Goal: Task Accomplishment & Management: Complete application form

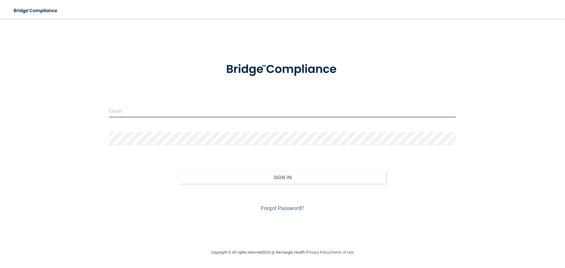
click at [214, 112] on input "email" at bounding box center [282, 110] width 346 height 13
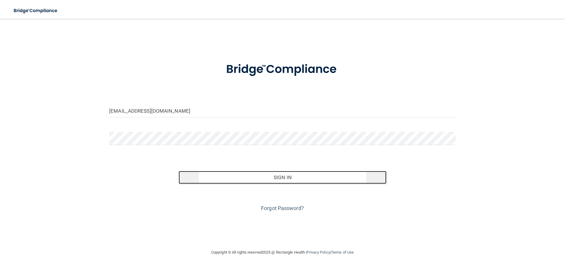
click at [269, 174] on button "Sign In" at bounding box center [283, 177] width 208 height 13
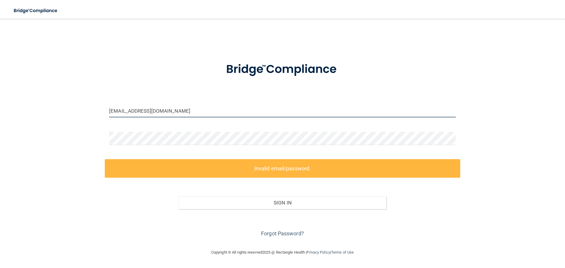
click at [185, 111] on input "[EMAIL_ADDRESS][DOMAIN_NAME]" at bounding box center [282, 110] width 346 height 13
drag, startPoint x: 185, startPoint y: 111, endPoint x: 83, endPoint y: 110, distance: 101.5
click at [83, 110] on div "[EMAIL_ADDRESS][DOMAIN_NAME] Invalid email/password. You don't have permission …" at bounding box center [282, 134] width 541 height 218
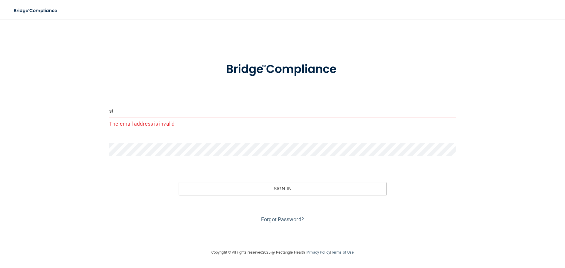
type input "[EMAIL_ADDRESS][DOMAIN_NAME]"
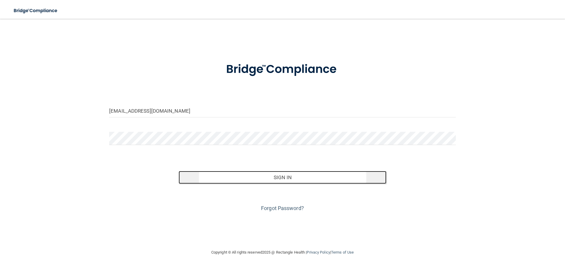
click at [246, 179] on button "Sign In" at bounding box center [283, 177] width 208 height 13
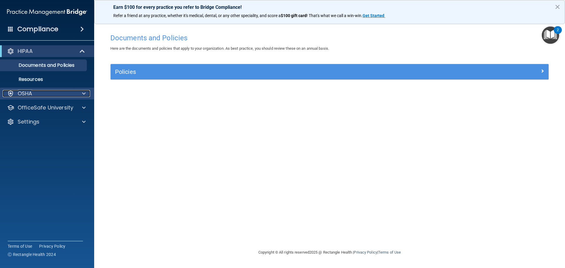
click at [34, 92] on div "OSHA" at bounding box center [39, 93] width 73 height 7
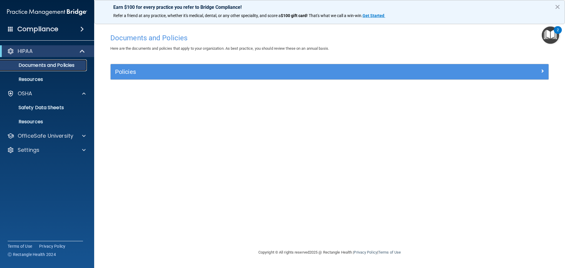
click at [51, 68] on p "Documents and Policies" at bounding box center [44, 65] width 80 height 6
click at [48, 78] on p "Resources" at bounding box center [44, 79] width 80 height 6
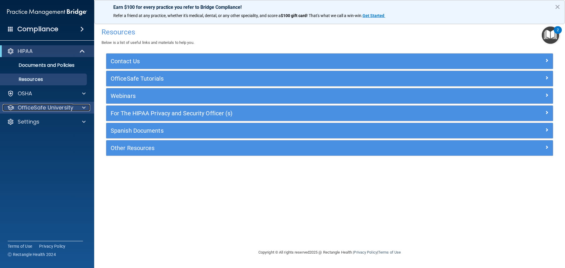
click at [41, 109] on p "OfficeSafe University" at bounding box center [46, 107] width 56 height 7
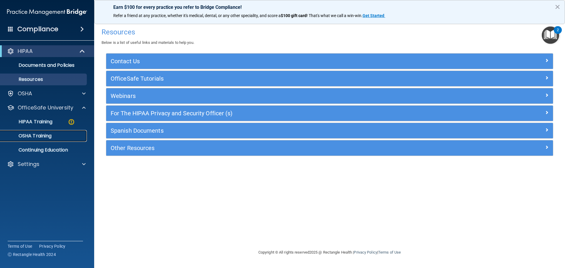
click at [41, 137] on p "OSHA Training" at bounding box center [28, 136] width 48 height 6
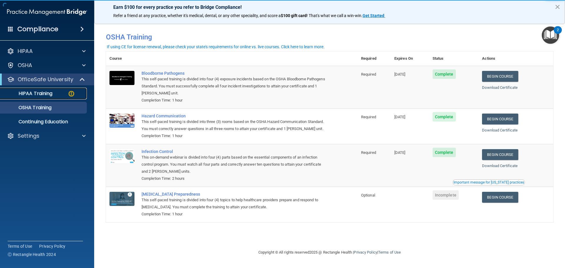
click at [43, 94] on p "HIPAA Training" at bounding box center [28, 94] width 49 height 6
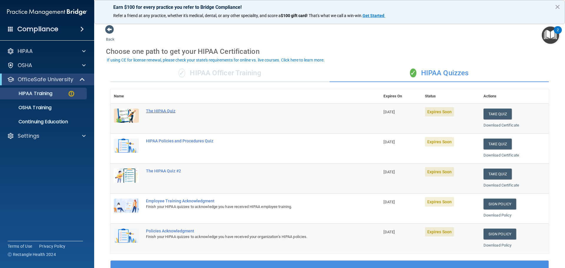
click at [152, 111] on div "The HIPAA Quiz" at bounding box center [248, 111] width 204 height 5
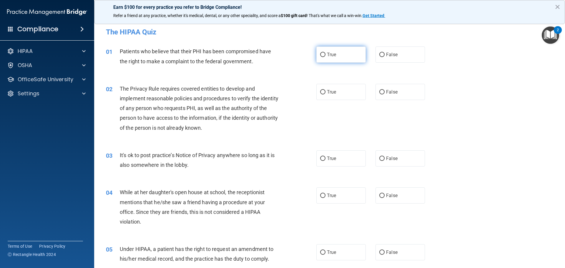
click at [320, 57] on input "True" at bounding box center [322, 55] width 5 height 4
radio input "true"
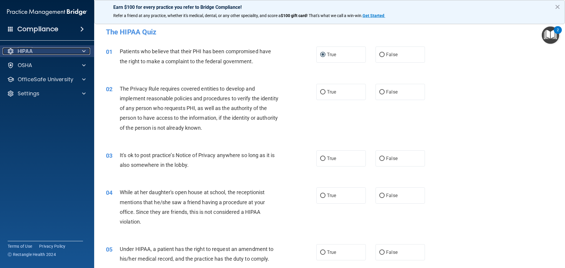
click at [29, 48] on p "HIPAA" at bounding box center [25, 51] width 15 height 7
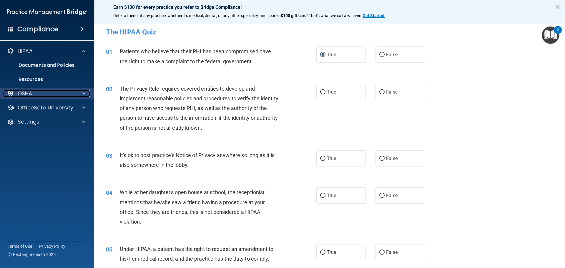
click at [32, 91] on p "OSHA" at bounding box center [25, 93] width 15 height 7
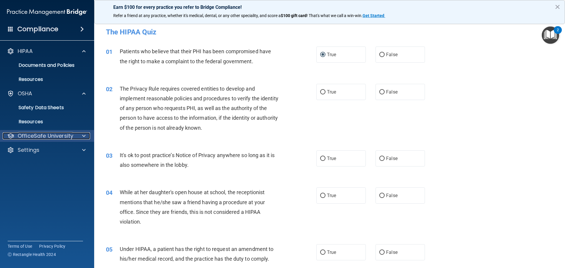
click at [34, 134] on p "OfficeSafe University" at bounding box center [46, 135] width 56 height 7
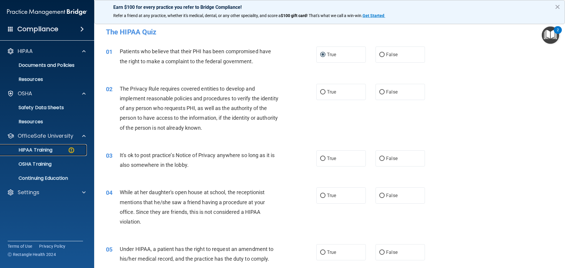
click at [31, 151] on p "HIPAA Training" at bounding box center [28, 150] width 49 height 6
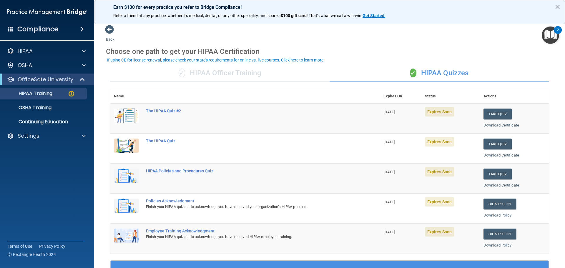
click at [169, 141] on div "The HIPAA Quiz" at bounding box center [248, 141] width 204 height 5
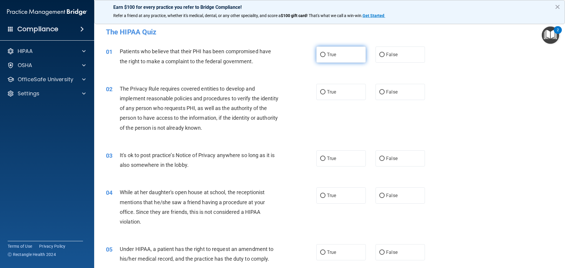
click at [323, 54] on input "True" at bounding box center [322, 55] width 5 height 4
radio input "true"
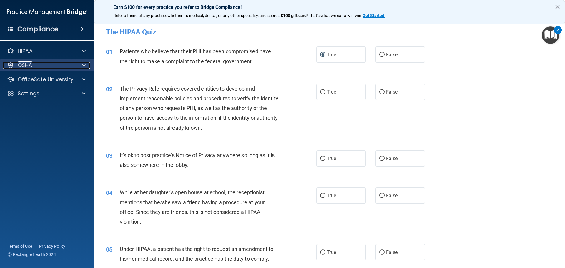
click at [27, 67] on p "OSHA" at bounding box center [25, 65] width 15 height 7
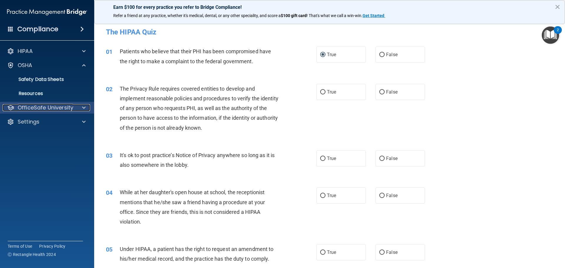
click at [29, 104] on p "OfficeSafe University" at bounding box center [46, 107] width 56 height 7
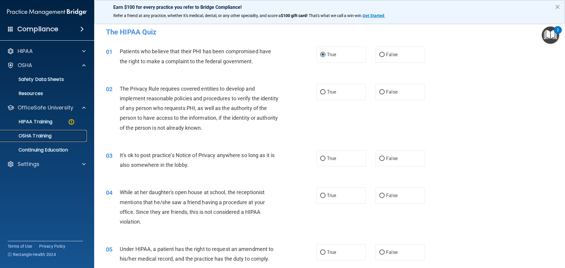
click at [34, 135] on p "OSHA Training" at bounding box center [28, 136] width 48 height 6
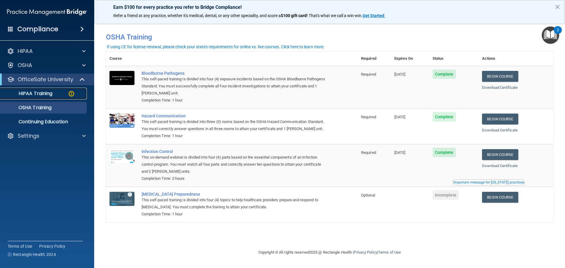
click at [36, 94] on p "HIPAA Training" at bounding box center [28, 94] width 49 height 6
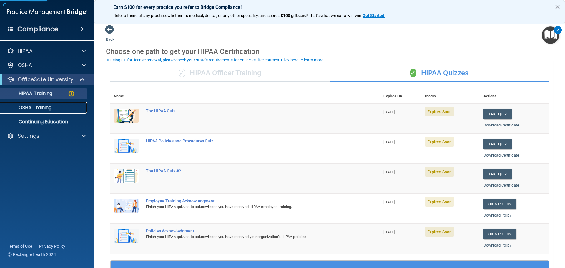
click at [38, 108] on p "OSHA Training" at bounding box center [28, 108] width 48 height 6
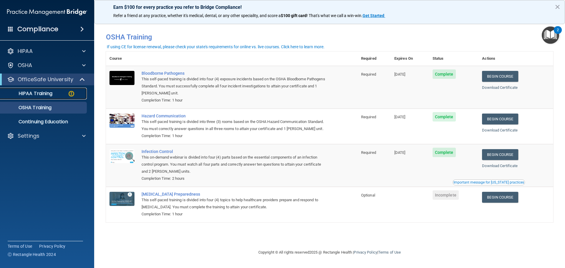
click at [49, 94] on p "HIPAA Training" at bounding box center [28, 94] width 49 height 6
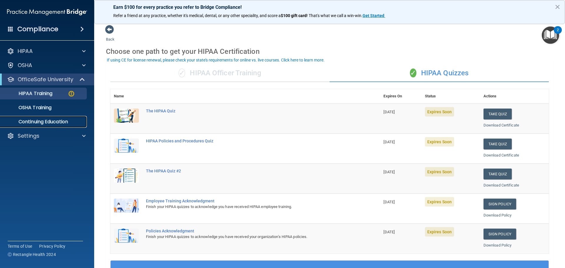
click at [45, 122] on p "Continuing Education" at bounding box center [44, 122] width 80 height 6
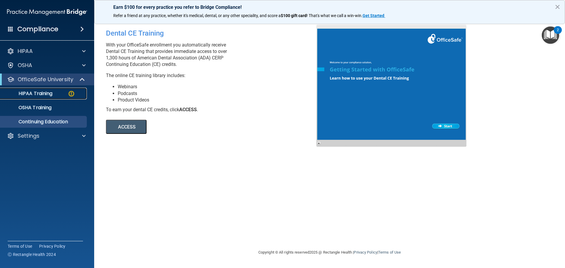
click at [37, 96] on p "HIPAA Training" at bounding box center [28, 94] width 49 height 6
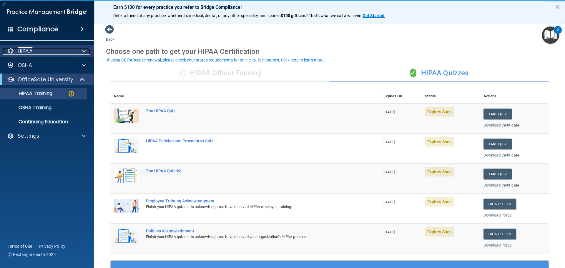
click at [34, 54] on div "HIPAA" at bounding box center [39, 51] width 73 height 7
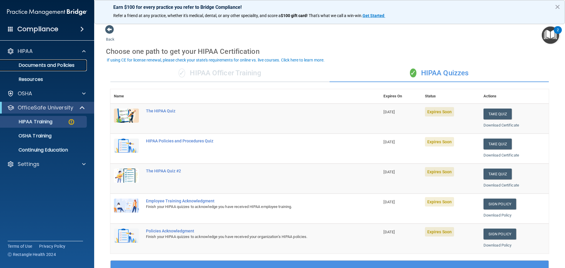
click at [34, 66] on p "Documents and Policies" at bounding box center [44, 65] width 80 height 6
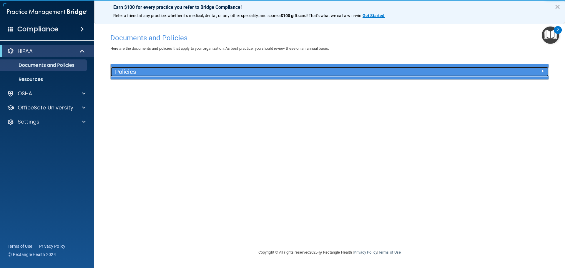
click at [123, 73] on h5 "Policies" at bounding box center [274, 72] width 319 height 6
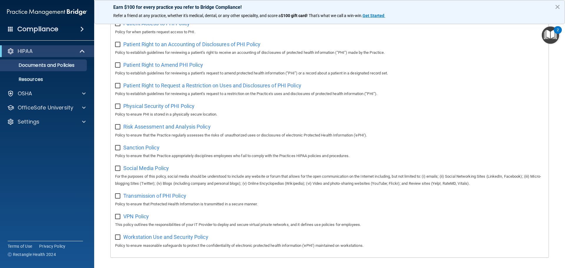
scroll to position [322, 0]
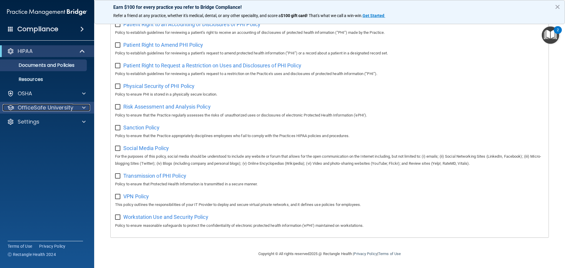
click at [34, 105] on p "OfficeSafe University" at bounding box center [46, 107] width 56 height 7
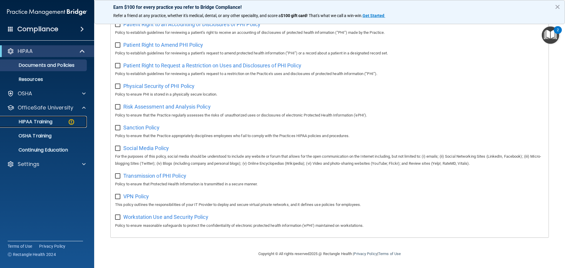
click at [38, 121] on p "HIPAA Training" at bounding box center [28, 122] width 49 height 6
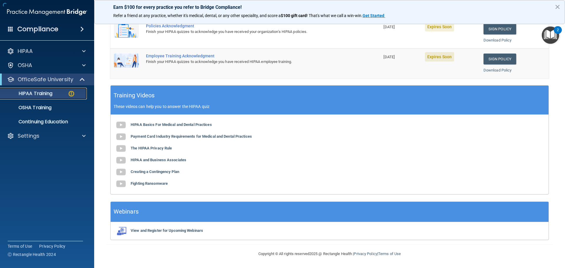
scroll to position [175, 0]
click at [32, 107] on p "OSHA Training" at bounding box center [28, 108] width 48 height 6
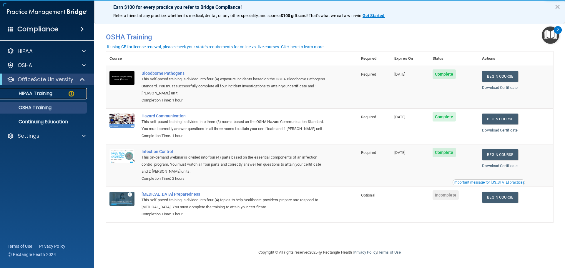
click at [43, 94] on p "HIPAA Training" at bounding box center [28, 94] width 49 height 6
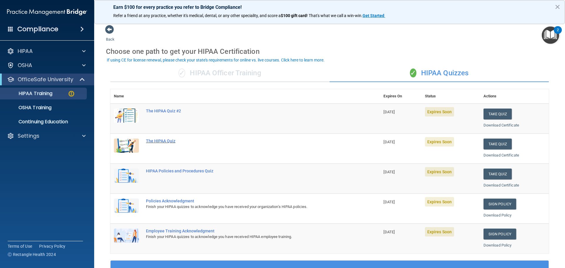
click at [162, 142] on div "The HIPAA Quiz" at bounding box center [248, 141] width 204 height 5
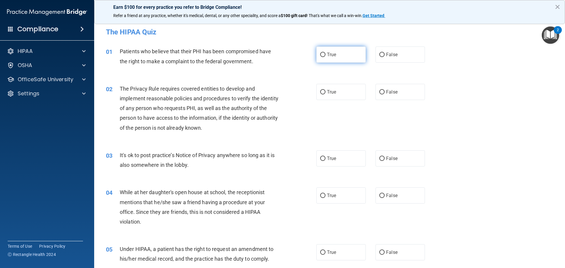
click at [321, 54] on input "True" at bounding box center [322, 55] width 5 height 4
radio input "true"
click at [337, 91] on label "True" at bounding box center [340, 92] width 49 height 16
click at [325, 91] on input "True" at bounding box center [322, 92] width 5 height 4
radio input "true"
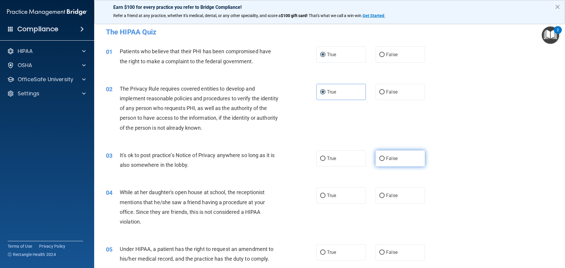
click at [386, 159] on span "False" at bounding box center [391, 159] width 11 height 6
click at [384, 159] on input "False" at bounding box center [381, 158] width 5 height 4
radio input "true"
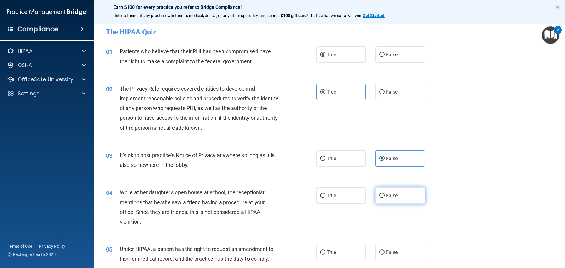
click at [375, 195] on label "False" at bounding box center [399, 195] width 49 height 16
click at [379, 195] on input "False" at bounding box center [381, 196] width 5 height 4
radio input "true"
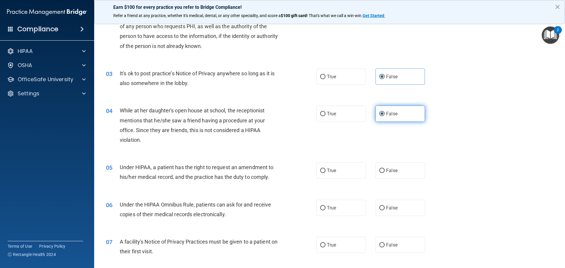
scroll to position [88, 0]
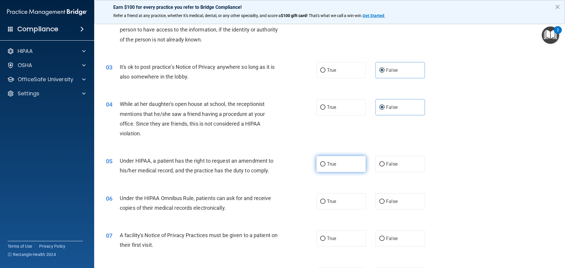
click at [324, 162] on label "True" at bounding box center [340, 164] width 49 height 16
click at [324, 162] on input "True" at bounding box center [322, 164] width 5 height 4
radio input "true"
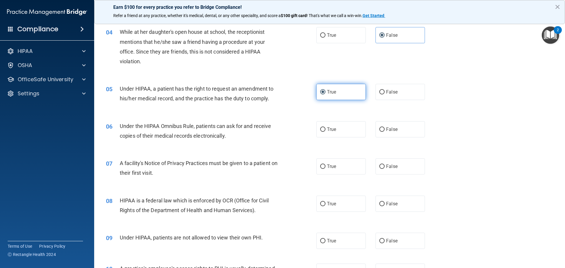
scroll to position [206, 0]
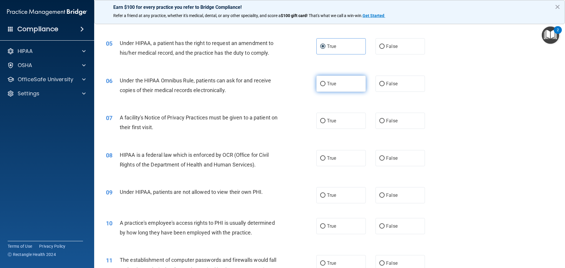
click at [327, 86] on span "True" at bounding box center [331, 84] width 9 height 6
click at [325, 86] on input "True" at bounding box center [322, 84] width 5 height 4
radio input "true"
click at [323, 119] on label "True" at bounding box center [340, 121] width 49 height 16
click at [323, 119] on input "True" at bounding box center [322, 121] width 5 height 4
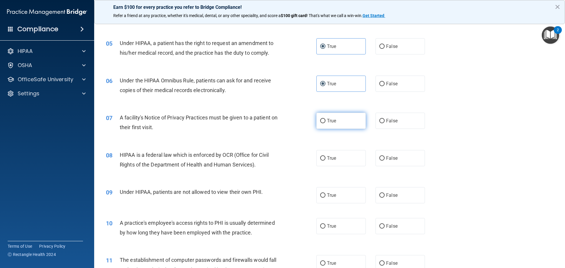
radio input "true"
click at [386, 160] on span "False" at bounding box center [391, 158] width 11 height 6
click at [383, 160] on input "False" at bounding box center [381, 158] width 5 height 4
radio input "true"
click at [377, 199] on label "False" at bounding box center [399, 195] width 49 height 16
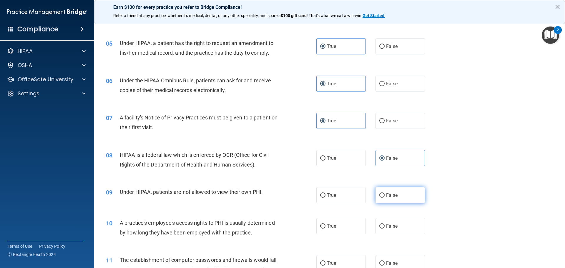
click at [379, 198] on input "False" at bounding box center [381, 195] width 5 height 4
radio input "true"
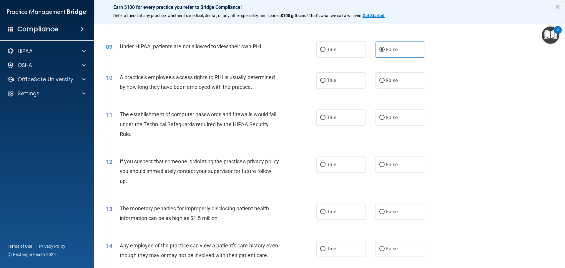
scroll to position [353, 0]
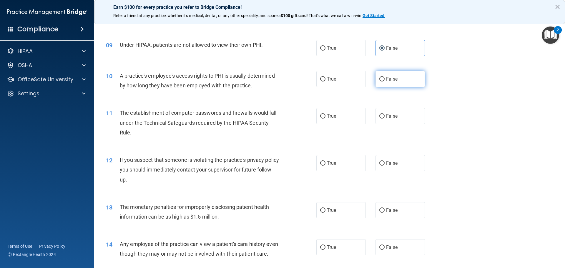
click at [378, 81] on label "False" at bounding box center [399, 79] width 49 height 16
click at [379, 81] on input "False" at bounding box center [381, 79] width 5 height 4
radio input "true"
click at [327, 116] on span "True" at bounding box center [331, 116] width 9 height 6
click at [325, 116] on input "True" at bounding box center [322, 116] width 5 height 4
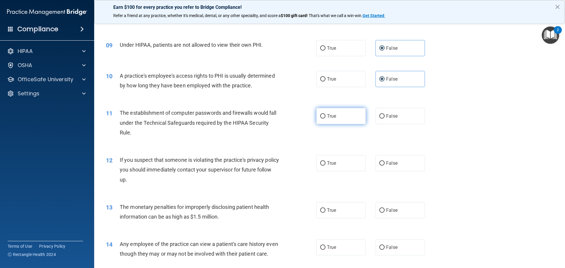
radio input "true"
click at [380, 161] on input "False" at bounding box center [381, 163] width 5 height 4
radio input "true"
click at [323, 165] on input "True" at bounding box center [322, 163] width 5 height 4
radio input "true"
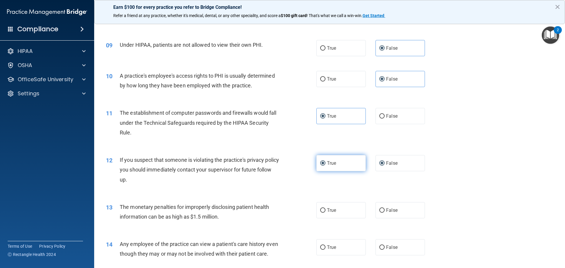
radio input "false"
click at [338, 209] on label "True" at bounding box center [340, 210] width 49 height 16
click at [325, 209] on input "True" at bounding box center [322, 210] width 5 height 4
radio input "true"
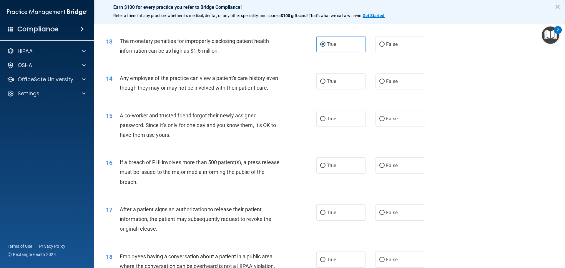
scroll to position [529, 0]
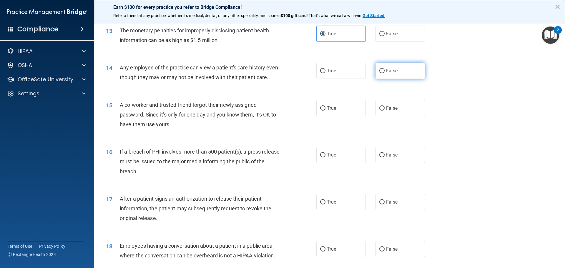
click at [379, 73] on input "False" at bounding box center [381, 71] width 5 height 4
radio input "true"
click at [386, 111] on span "False" at bounding box center [391, 108] width 11 height 6
click at [384, 111] on input "False" at bounding box center [381, 108] width 5 height 4
radio input "true"
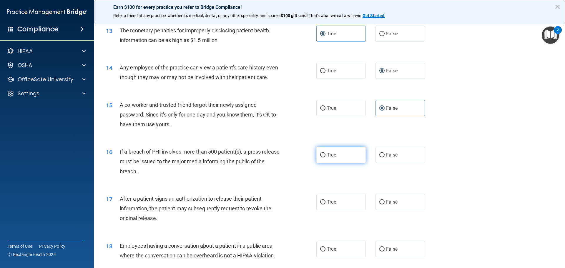
click at [339, 163] on label "True" at bounding box center [340, 155] width 49 height 16
click at [325, 157] on input "True" at bounding box center [322, 155] width 5 height 4
radio input "true"
click at [336, 210] on label "True" at bounding box center [340, 202] width 49 height 16
click at [325, 204] on input "True" at bounding box center [322, 202] width 5 height 4
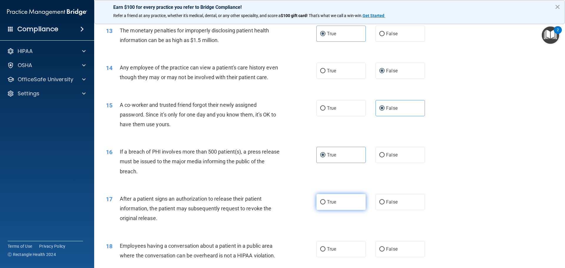
radio input "true"
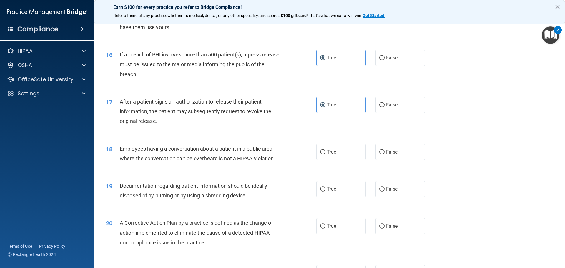
scroll to position [647, 0]
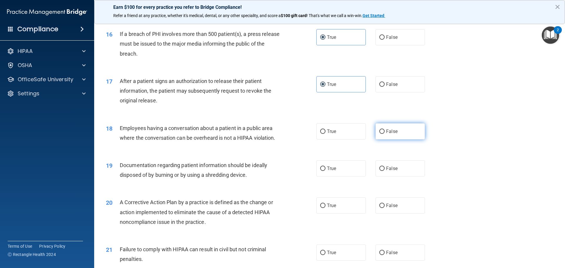
click at [376, 139] on label "False" at bounding box center [399, 131] width 49 height 16
click at [379, 134] on input "False" at bounding box center [381, 131] width 5 height 4
radio input "true"
click at [323, 176] on label "True" at bounding box center [340, 168] width 49 height 16
click at [323, 171] on input "True" at bounding box center [322, 168] width 5 height 4
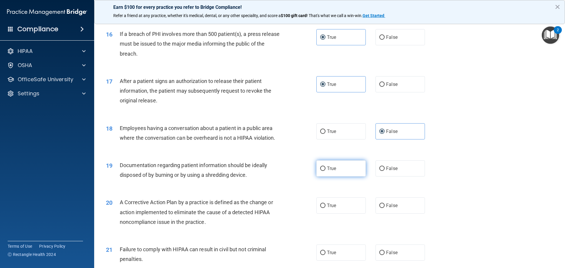
radio input "true"
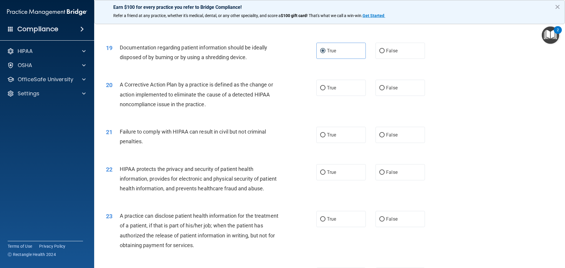
scroll to position [794, 0]
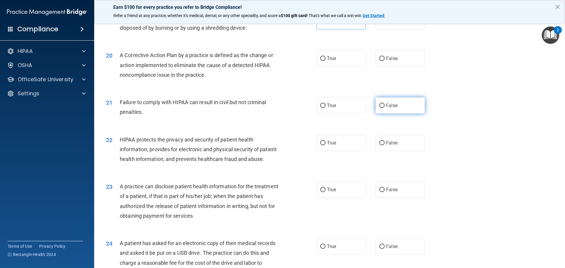
click at [386, 108] on span "False" at bounding box center [391, 106] width 11 height 6
click at [384, 108] on input "False" at bounding box center [381, 106] width 5 height 4
radio input "true"
click at [327, 146] on span "True" at bounding box center [331, 143] width 9 height 6
click at [325, 145] on input "True" at bounding box center [322, 143] width 5 height 4
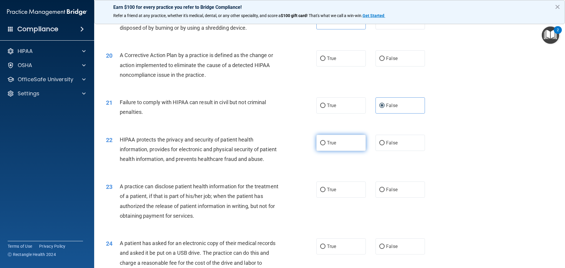
radio input "true"
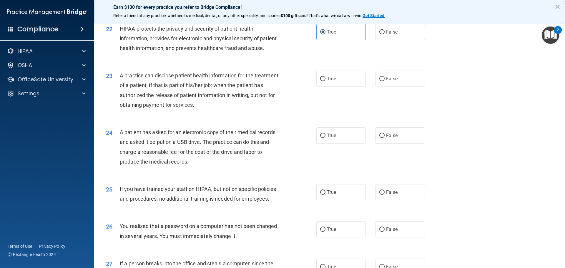
scroll to position [912, 0]
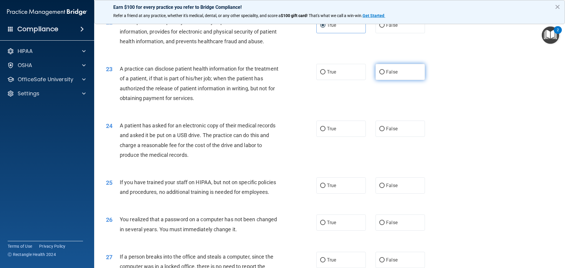
click at [382, 80] on label "False" at bounding box center [399, 72] width 49 height 16
click at [382, 74] on input "False" at bounding box center [381, 72] width 5 height 4
radio input "true"
click at [332, 131] on span "True" at bounding box center [331, 129] width 9 height 6
click at [325, 131] on input "True" at bounding box center [322, 129] width 5 height 4
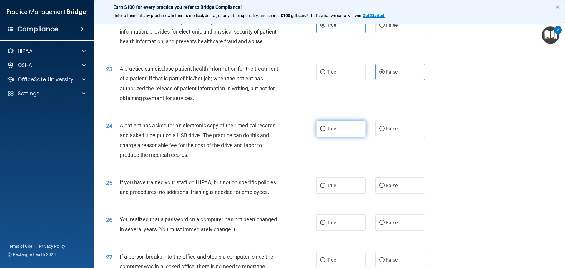
radio input "true"
click at [380, 188] on input "False" at bounding box center [381, 186] width 5 height 4
radio input "true"
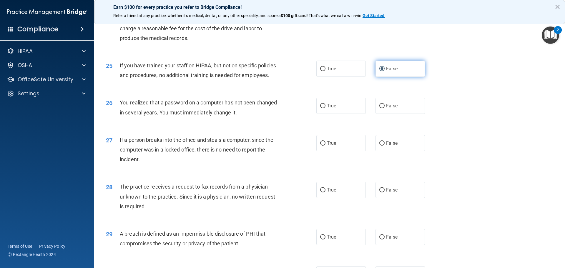
scroll to position [1029, 0]
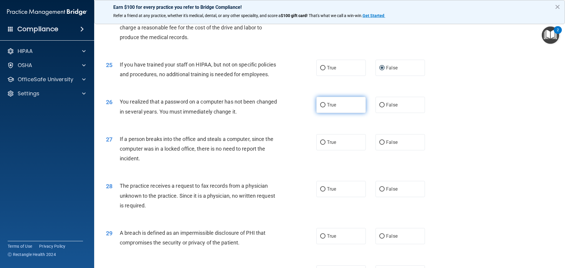
click at [327, 108] on span "True" at bounding box center [331, 105] width 9 height 6
click at [325, 107] on input "True" at bounding box center [322, 105] width 5 height 4
radio input "true"
click at [381, 145] on input "False" at bounding box center [381, 142] width 5 height 4
radio input "true"
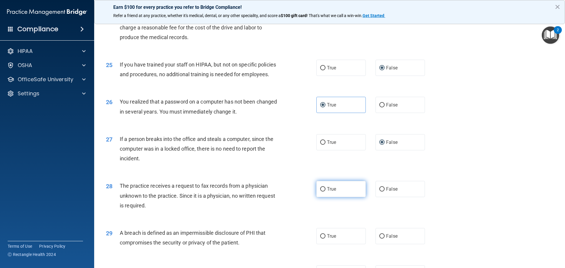
click at [337, 197] on label "True" at bounding box center [340, 189] width 49 height 16
click at [325, 191] on input "True" at bounding box center [322, 189] width 5 height 4
radio input "true"
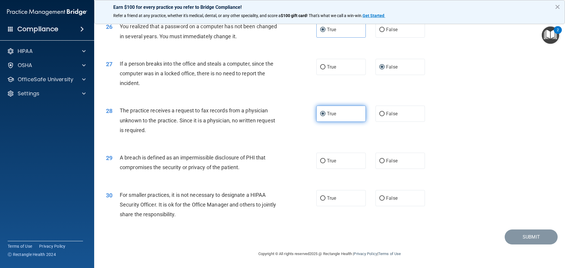
scroll to position [1124, 0]
click at [333, 196] on span "True" at bounding box center [331, 198] width 9 height 6
click at [325, 196] on input "True" at bounding box center [322, 198] width 5 height 4
radio input "true"
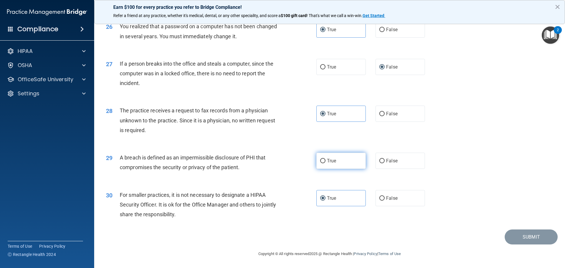
click at [321, 158] on label "True" at bounding box center [340, 161] width 49 height 16
click at [321, 159] on input "True" at bounding box center [322, 161] width 5 height 4
radio input "true"
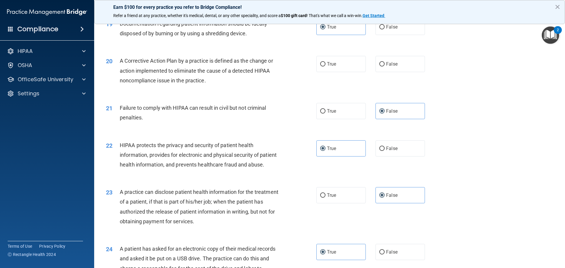
scroll to position [771, 0]
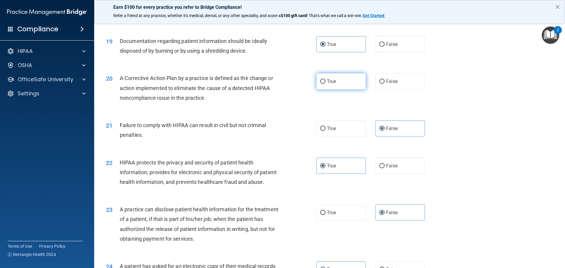
click at [344, 89] on label "True" at bounding box center [340, 81] width 49 height 16
click at [325, 84] on input "True" at bounding box center [322, 81] width 5 height 4
radio input "true"
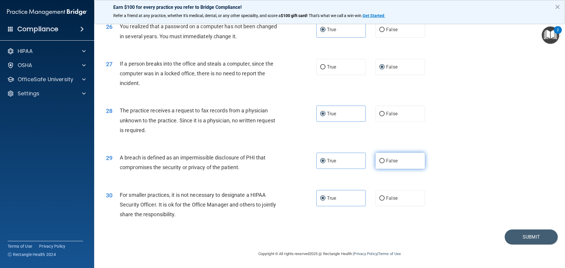
scroll to position [1124, 0]
click at [517, 239] on button "Submit" at bounding box center [530, 236] width 53 height 15
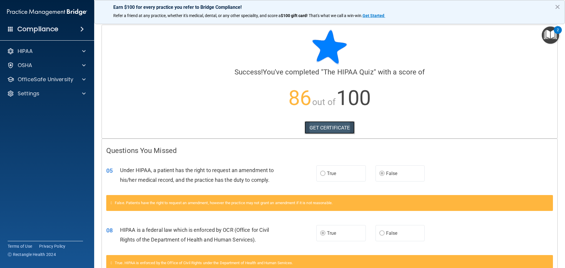
click at [325, 129] on link "GET CERTIFICATE" at bounding box center [329, 127] width 50 height 13
